Goal: Information Seeking & Learning: Learn about a topic

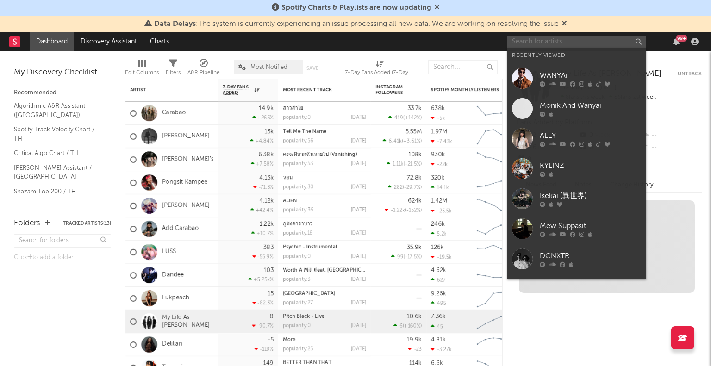
click at [563, 40] on input "text" at bounding box center [577, 42] width 139 height 12
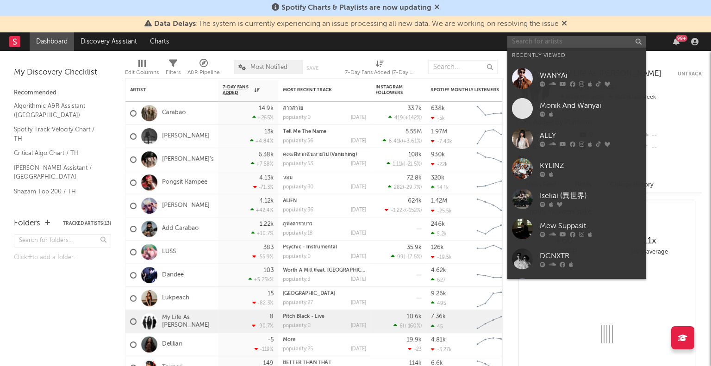
type input "s"
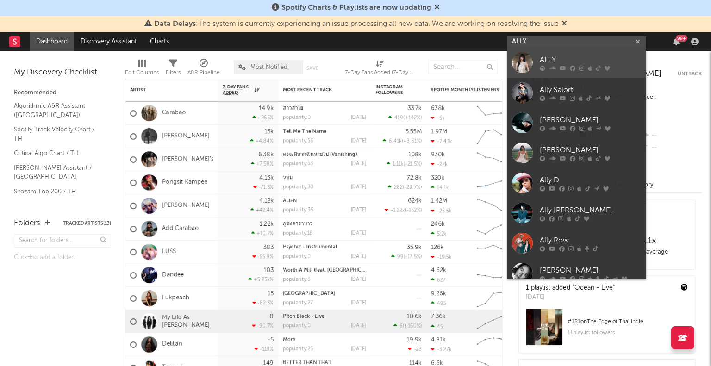
type input "ALLY"
click at [520, 61] on div at bounding box center [522, 62] width 21 height 21
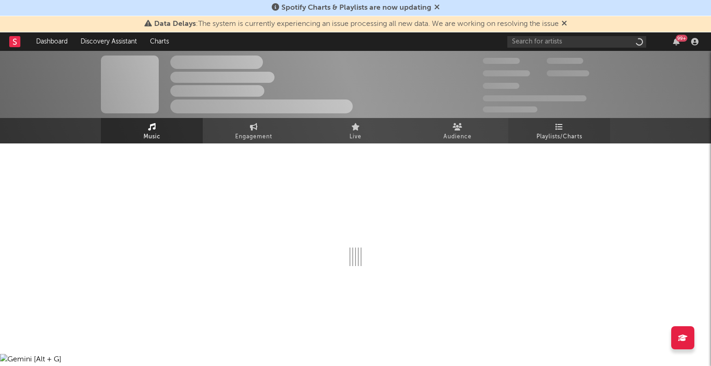
click at [576, 135] on span "Playlists/Charts" at bounding box center [560, 137] width 46 height 11
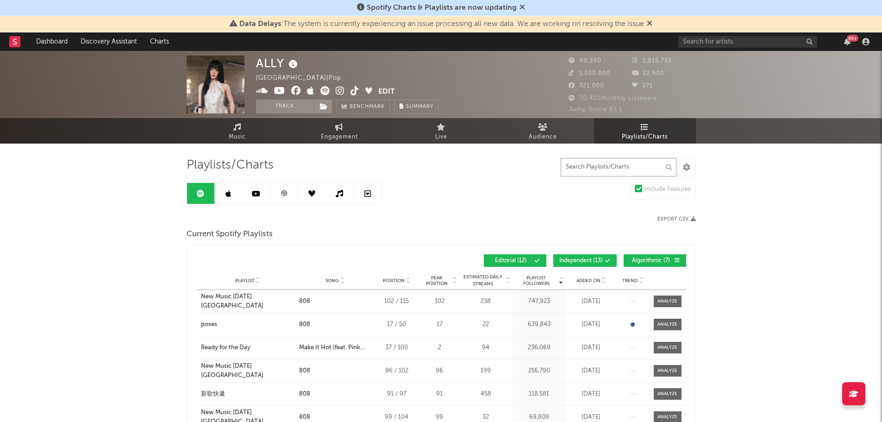
click at [619, 164] on input "text" at bounding box center [619, 167] width 116 height 19
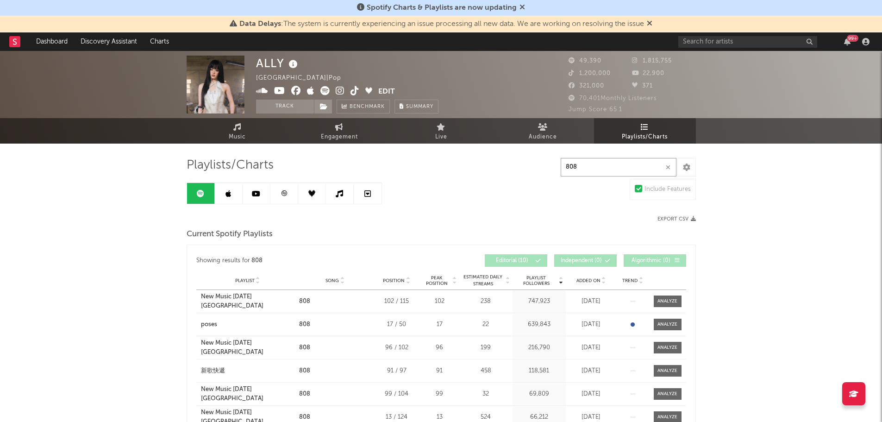
type input "808"
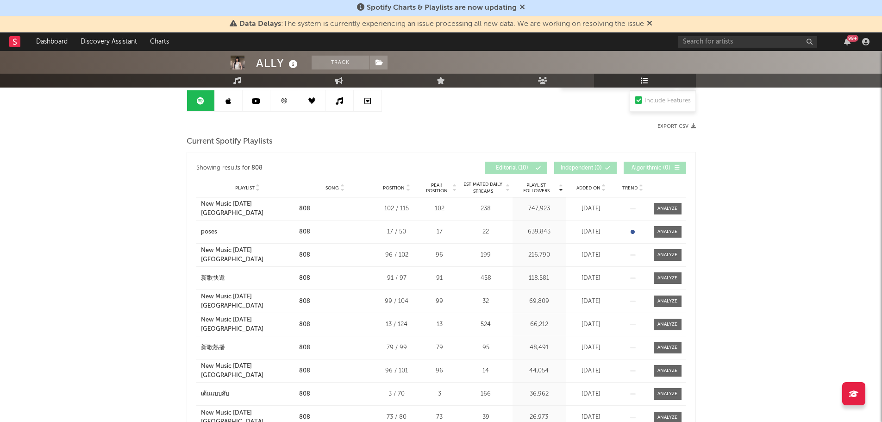
scroll to position [139, 0]
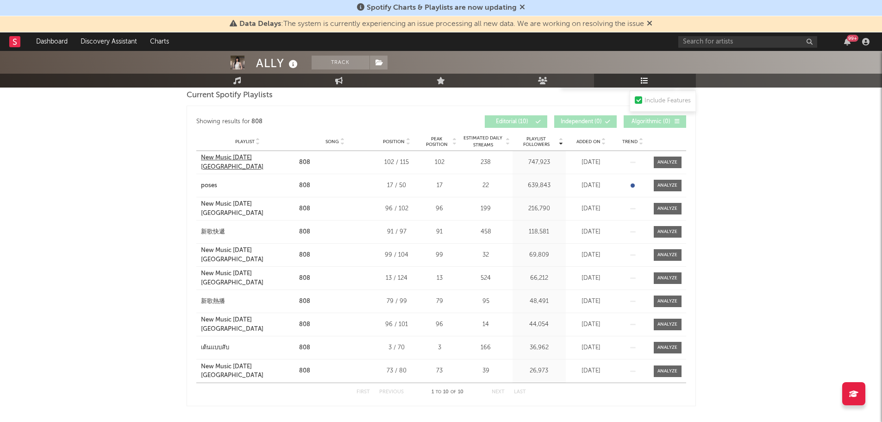
click at [252, 160] on div "New Music [DATE] [GEOGRAPHIC_DATA]" at bounding box center [248, 162] width 94 height 18
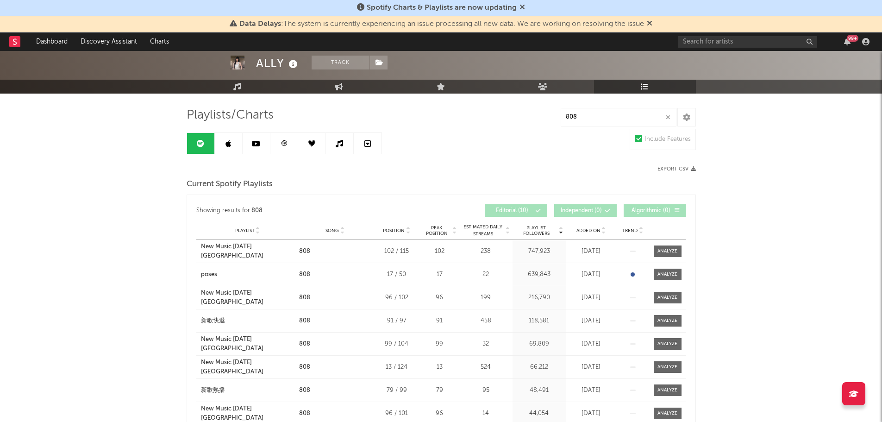
scroll to position [0, 0]
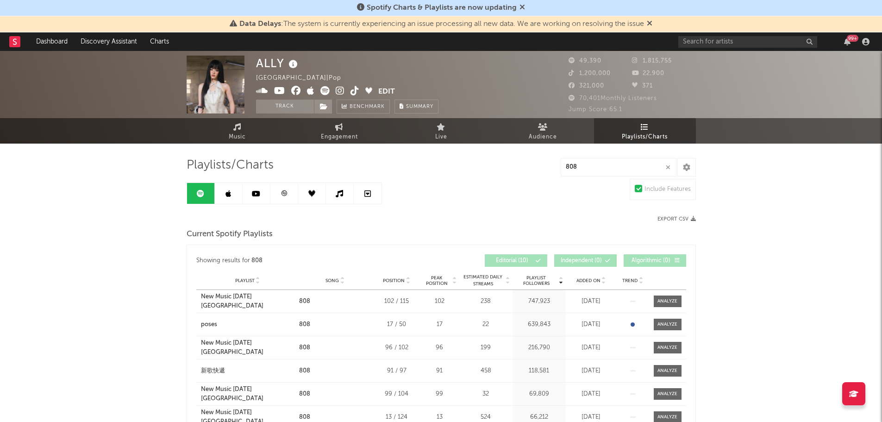
click at [224, 194] on link at bounding box center [229, 193] width 28 height 21
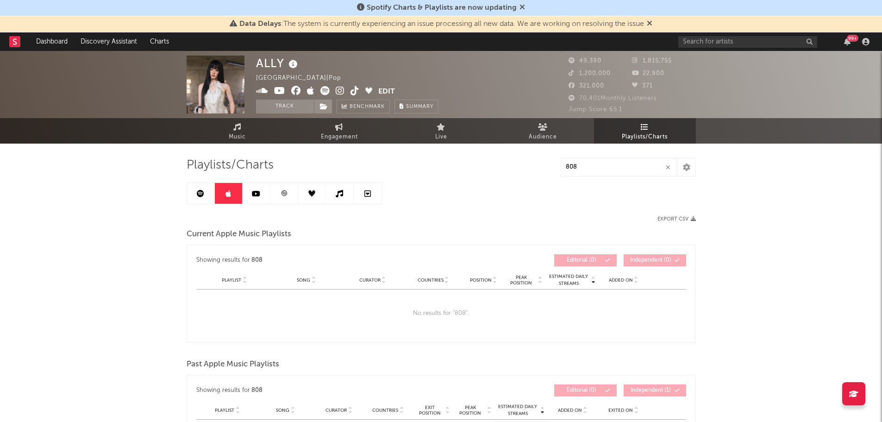
click at [207, 197] on link at bounding box center [201, 193] width 28 height 21
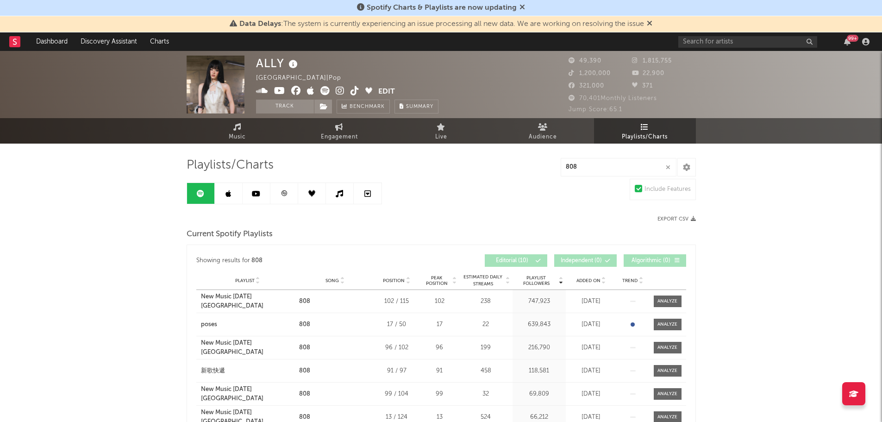
click at [590, 164] on input "808" at bounding box center [619, 167] width 116 height 19
click at [711, 40] on input "text" at bounding box center [747, 42] width 139 height 12
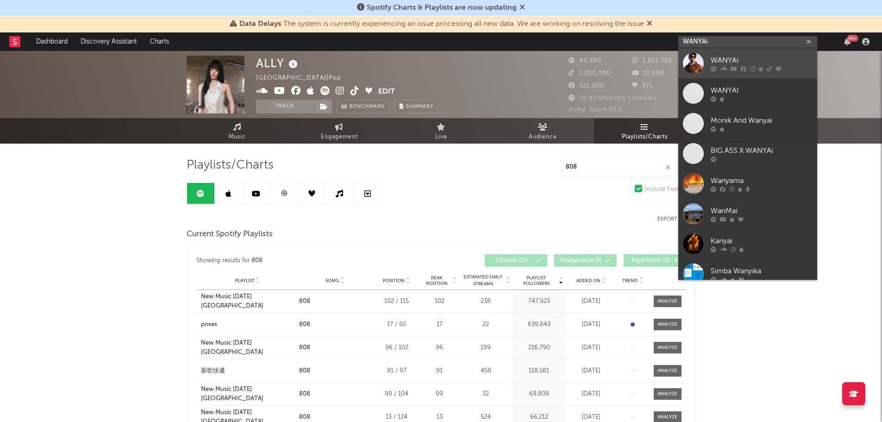
type input "WANYAi"
click at [705, 63] on link "WANYAi" at bounding box center [747, 63] width 139 height 30
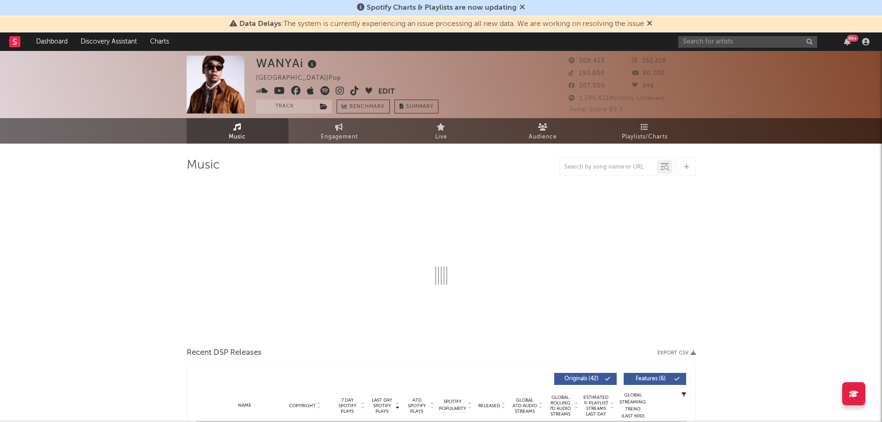
select select "6m"
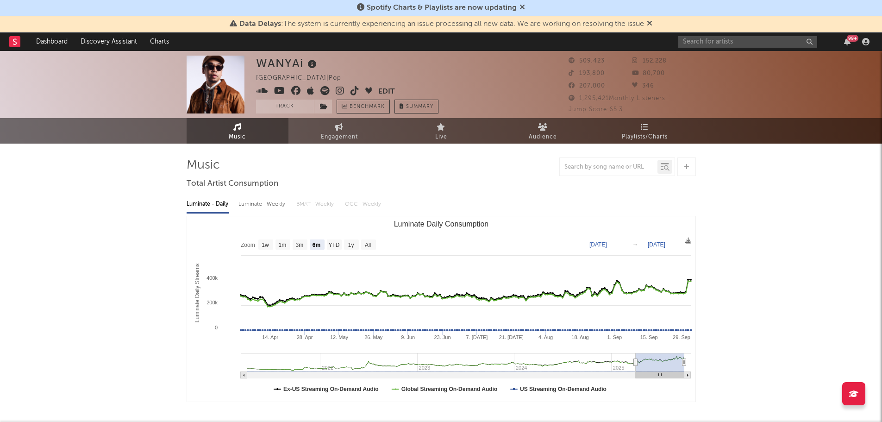
select select "6m"
click at [638, 127] on link "Playlists/Charts" at bounding box center [645, 130] width 102 height 25
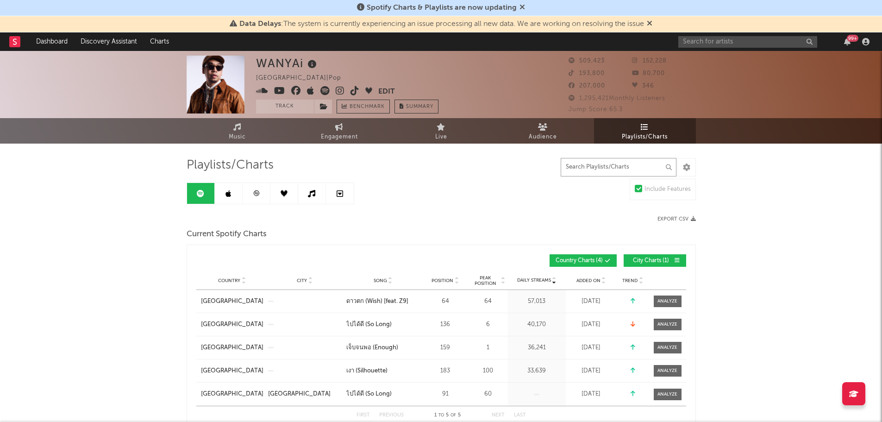
click at [597, 171] on input "text" at bounding box center [619, 167] width 116 height 19
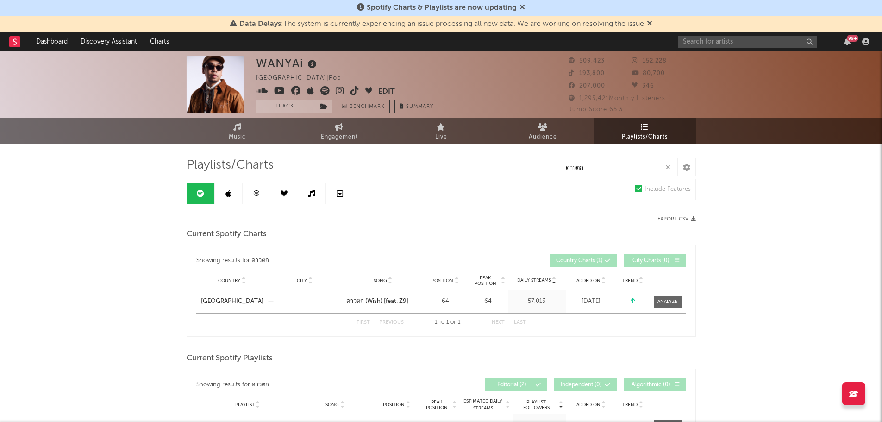
type input "ดาวตก"
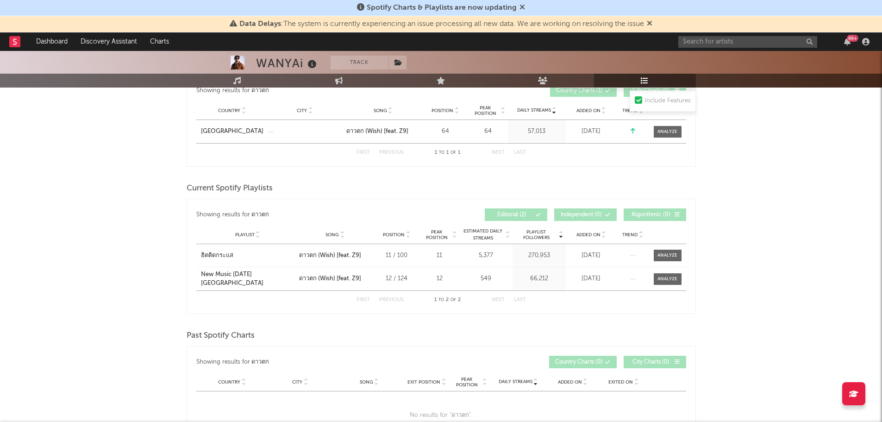
scroll to position [185, 0]
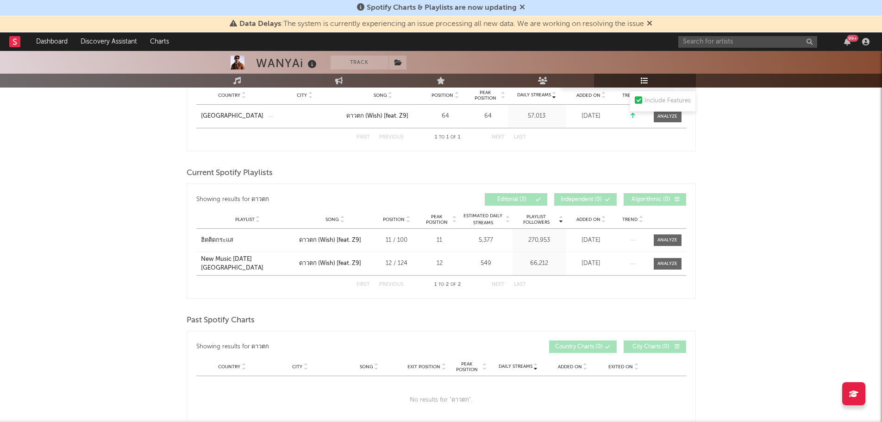
click at [711, 231] on div "WANYAi Track [GEOGRAPHIC_DATA] | Pop Edit Track Benchmark Summary 509,423 152,2…" at bounding box center [441, 305] width 882 height 879
click at [711, 274] on div "WANYAi Track [GEOGRAPHIC_DATA] | Pop Edit Track Benchmark Summary 509,423 152,2…" at bounding box center [441, 305] width 882 height 879
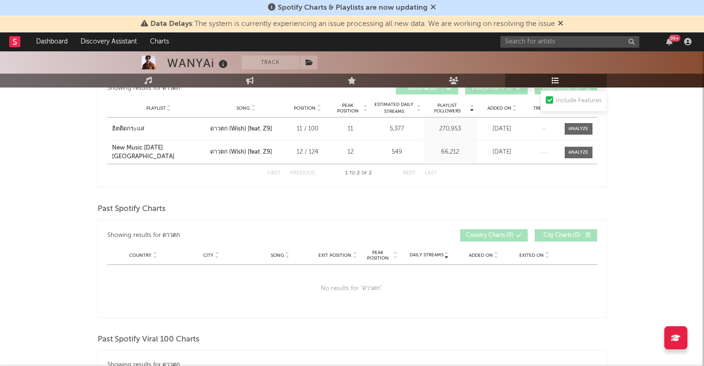
scroll to position [295, 0]
